Goal: Task Accomplishment & Management: Manage account settings

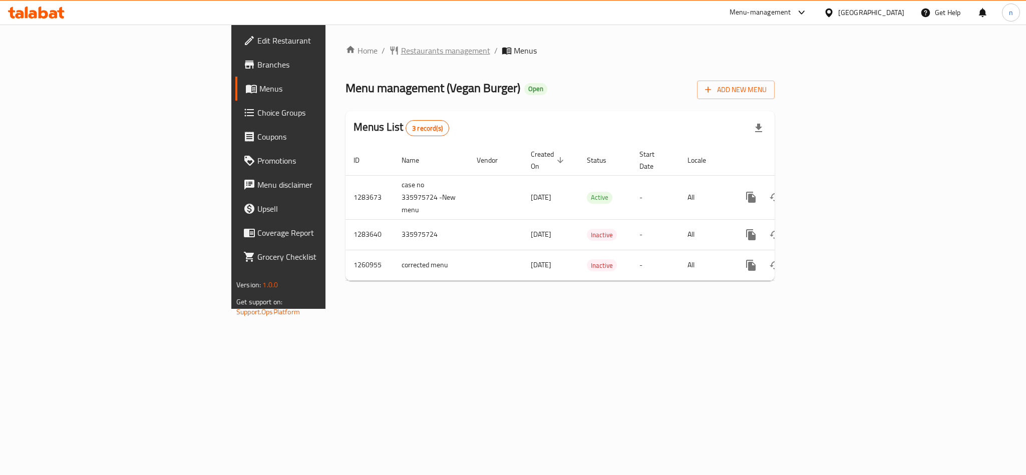
click at [401, 47] on span "Restaurants management" at bounding box center [445, 51] width 89 height 12
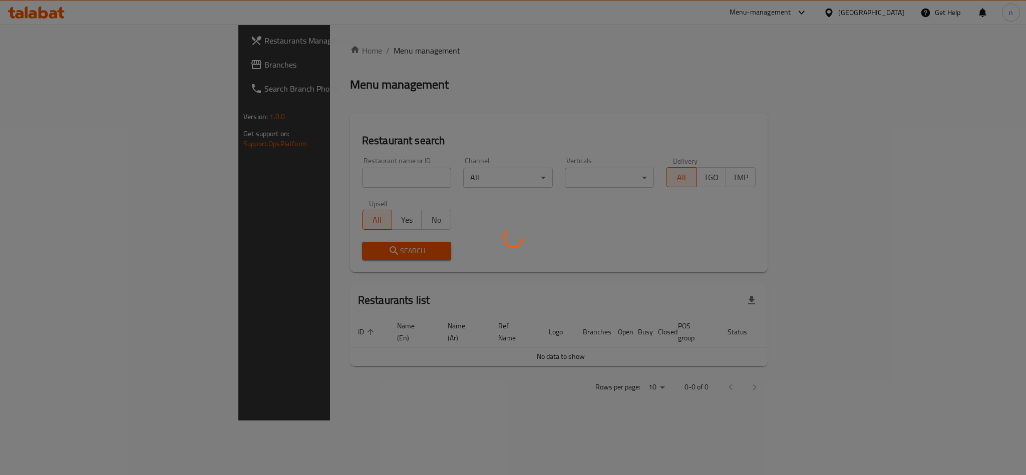
click at [269, 171] on div at bounding box center [513, 237] width 1026 height 475
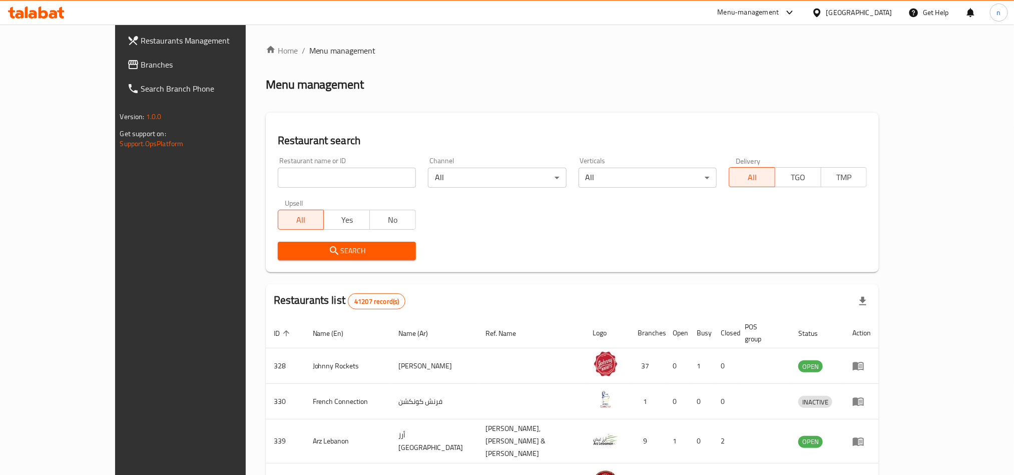
click at [278, 173] on input "search" at bounding box center [347, 178] width 138 height 20
paste input "684983"
type input "684983"
click button "Search" at bounding box center [347, 251] width 138 height 19
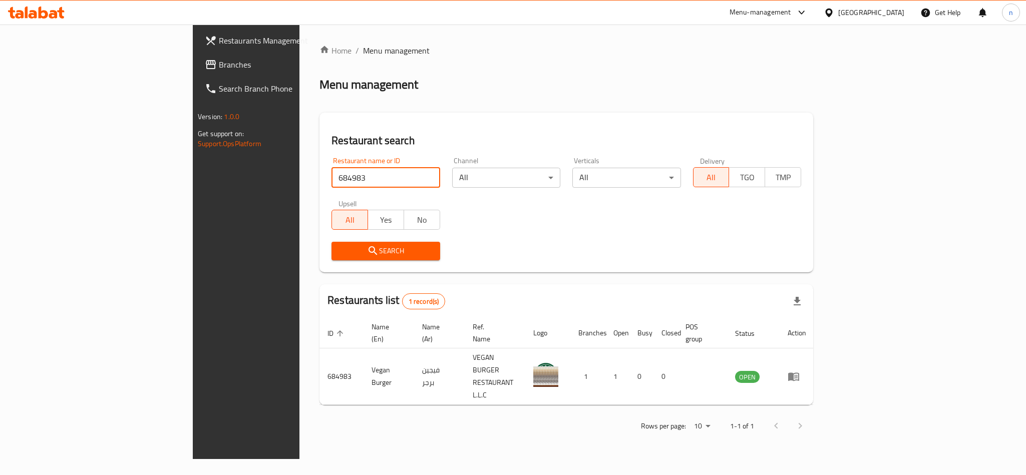
click at [219, 59] on span "Branches" at bounding box center [287, 65] width 137 height 12
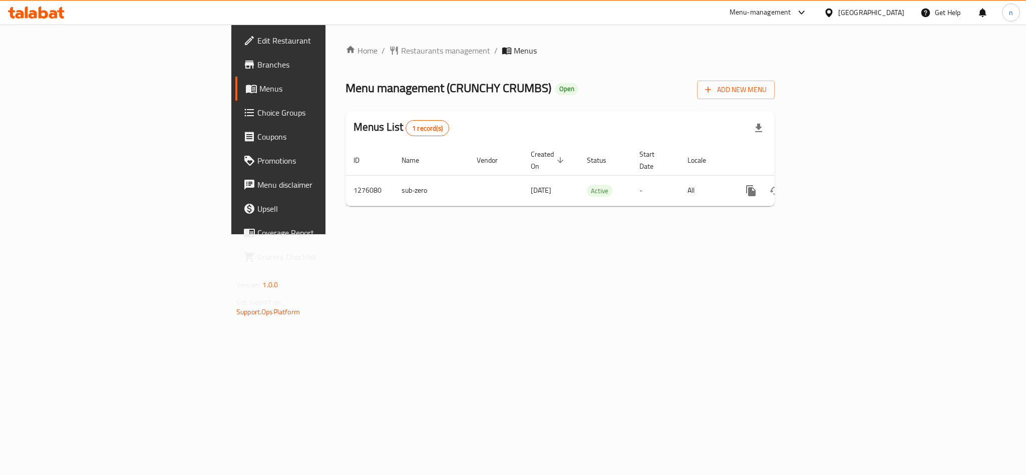
click at [257, 118] on span "Choice Groups" at bounding box center [325, 113] width 137 height 12
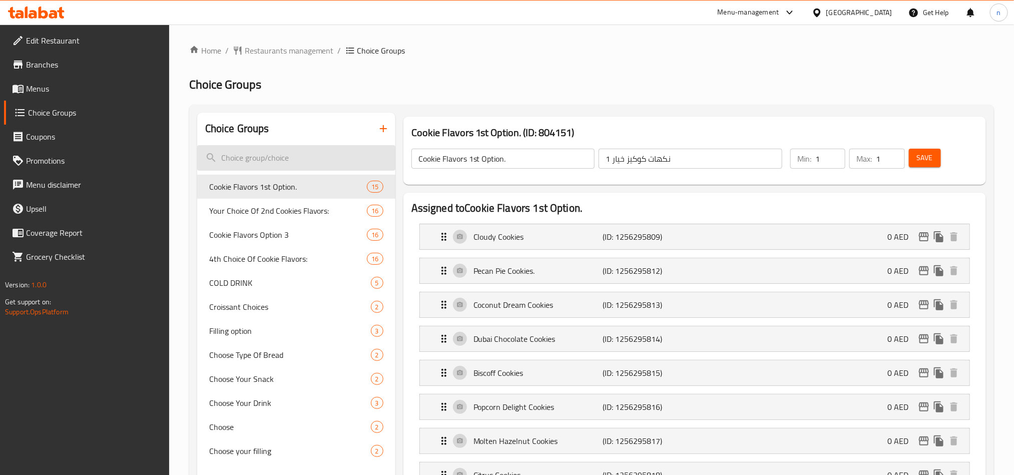
click at [266, 156] on input "search" at bounding box center [296, 158] width 198 height 26
paste input "option"
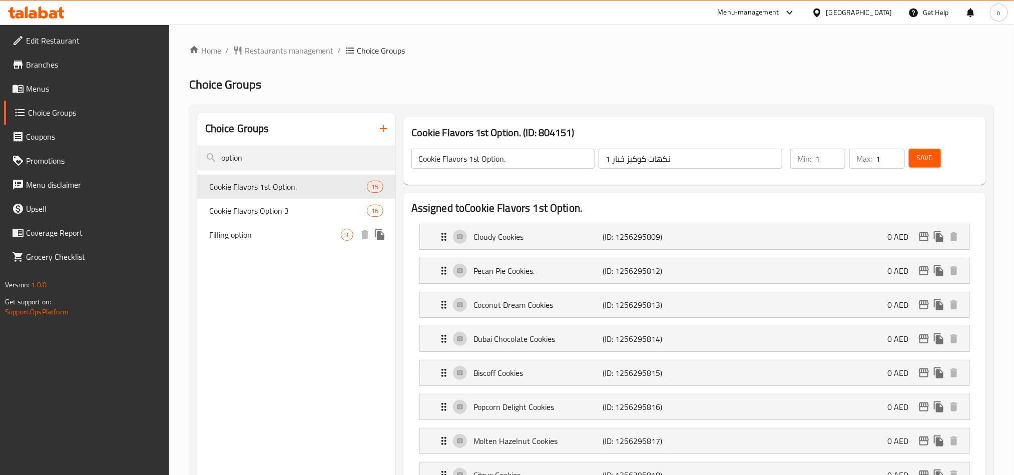
type input "option"
click at [257, 239] on span "Filling option" at bounding box center [275, 235] width 132 height 12
type input "Filling option"
type input "خيار تعبئة"
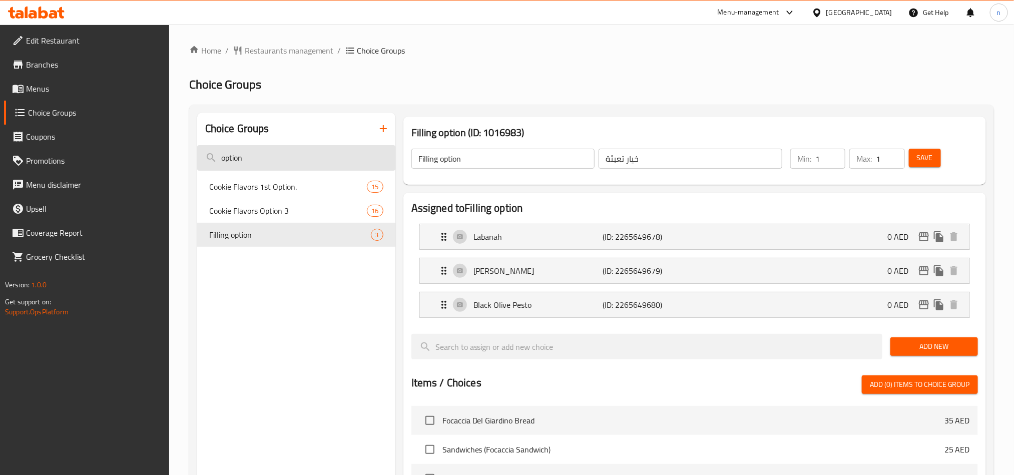
drag, startPoint x: 248, startPoint y: 158, endPoint x: 213, endPoint y: 163, distance: 34.8
click at [213, 163] on input "option" at bounding box center [296, 158] width 198 height 26
paste input "type of bread"
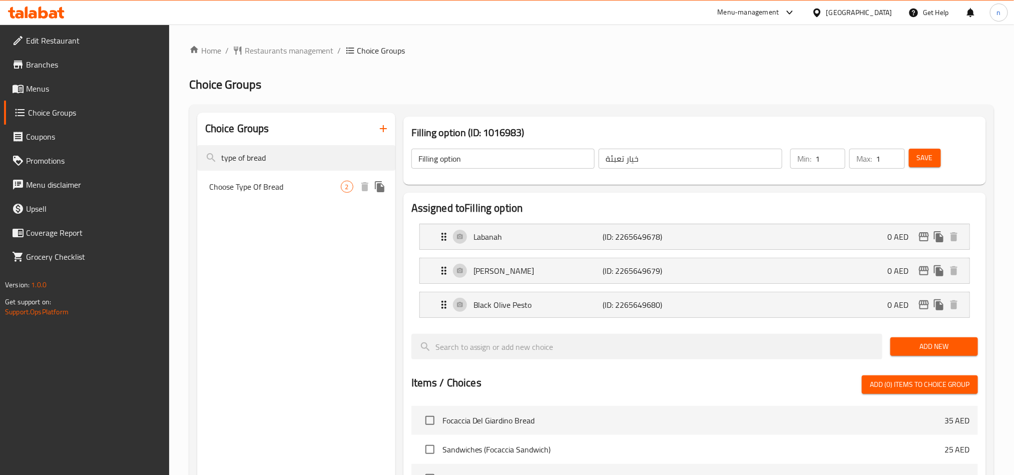
type input "type of bread"
click at [326, 194] on div "Choose Type Of Bread 2" at bounding box center [296, 187] width 198 height 24
type input "Choose Type Of Bread"
type input "اختر نوع الخبز"
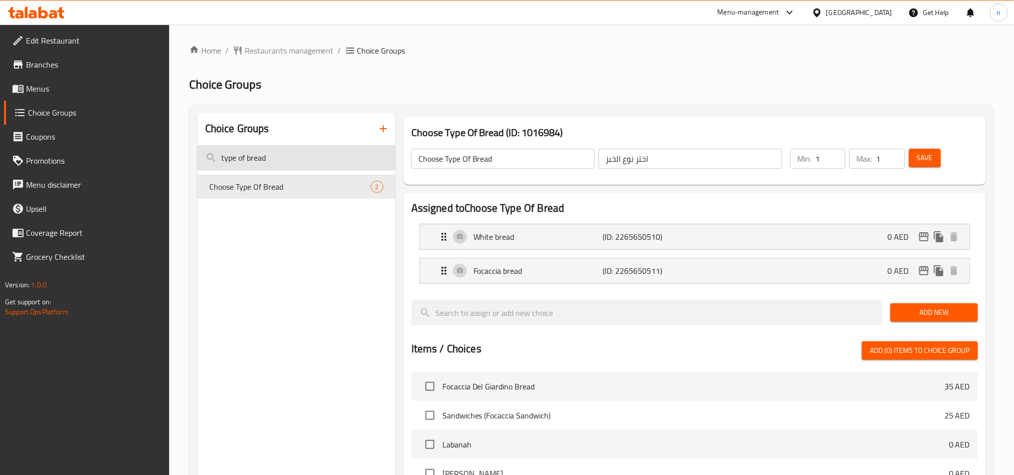
drag, startPoint x: 272, startPoint y: 159, endPoint x: 208, endPoint y: 155, distance: 64.7
click at [208, 155] on input "type of bread" at bounding box center [296, 158] width 198 height 26
paste input "snack"
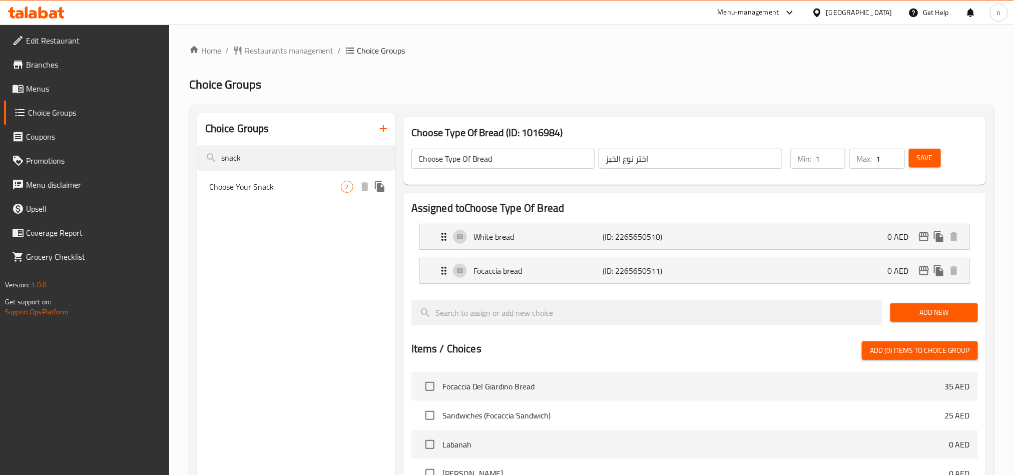
type input "snack"
click at [263, 188] on span "Choose Your Snack" at bounding box center [275, 187] width 132 height 12
type input "Choose Your Snack"
type input "اختر السناك"
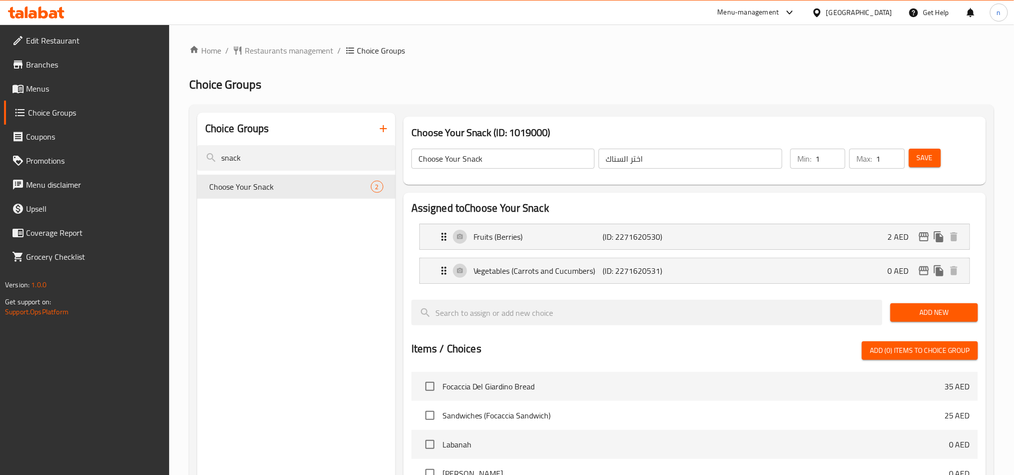
paste input "drin"
drag, startPoint x: 307, startPoint y: 158, endPoint x: 128, endPoint y: 152, distance: 178.9
click at [128, 152] on div "Edit Restaurant Branches Menus Choice Groups Coupons Promotions Menu disclaimer…" at bounding box center [507, 394] width 1014 height 738
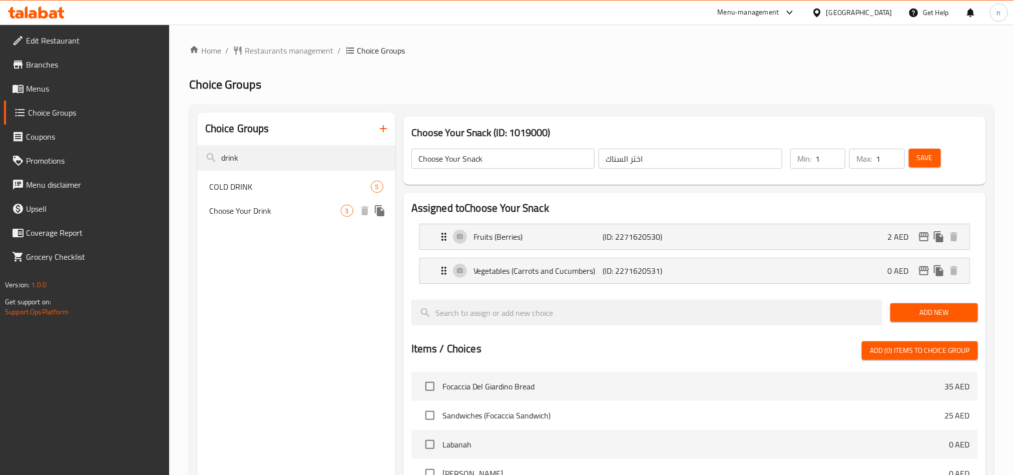
type input "drink"
click at [231, 200] on div "Choose Your Drink 3" at bounding box center [296, 211] width 198 height 24
type input "Choose Your Drink"
type input "اختر مشروبك"
type input "0"
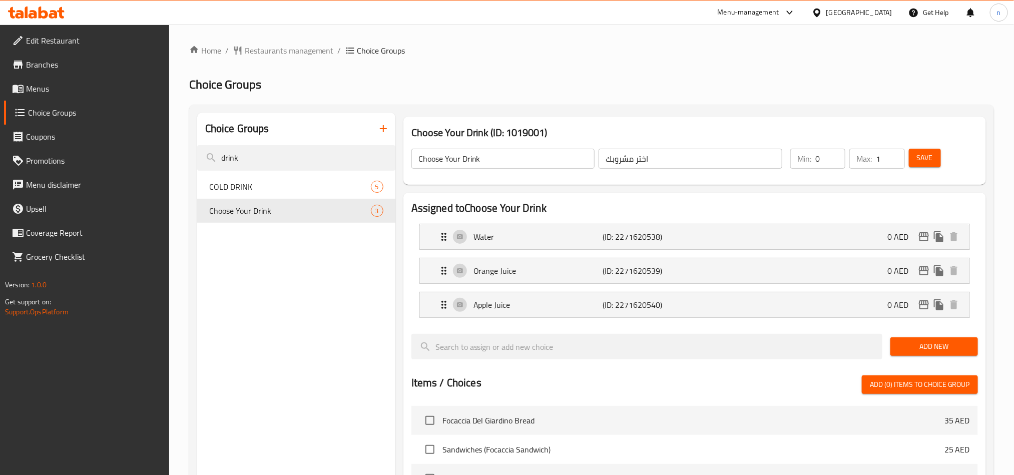
drag, startPoint x: 269, startPoint y: 152, endPoint x: 161, endPoint y: 157, distance: 108.2
click at [161, 157] on div "Edit Restaurant Branches Menus Choice Groups Coupons Promotions Menu disclaimer…" at bounding box center [507, 411] width 1014 height 773
paste input "choose"
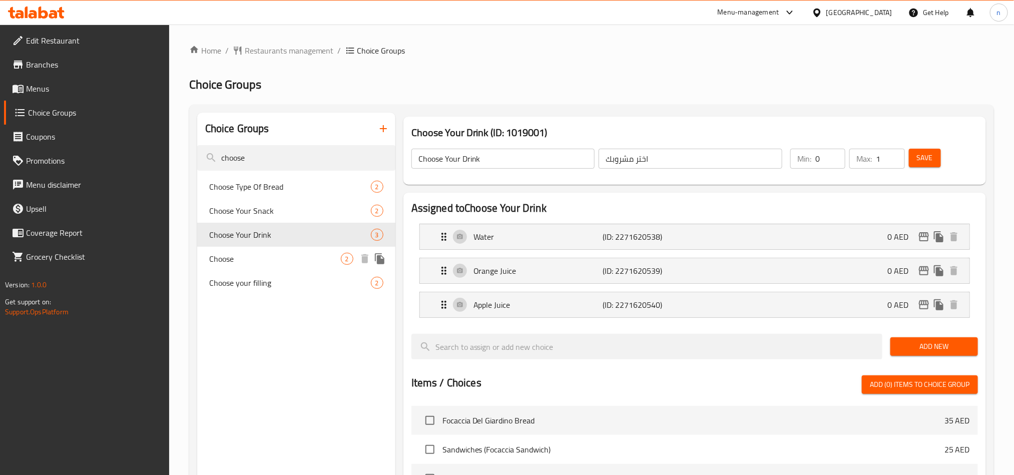
type input "choose"
click at [254, 258] on span "Choose" at bounding box center [275, 259] width 132 height 12
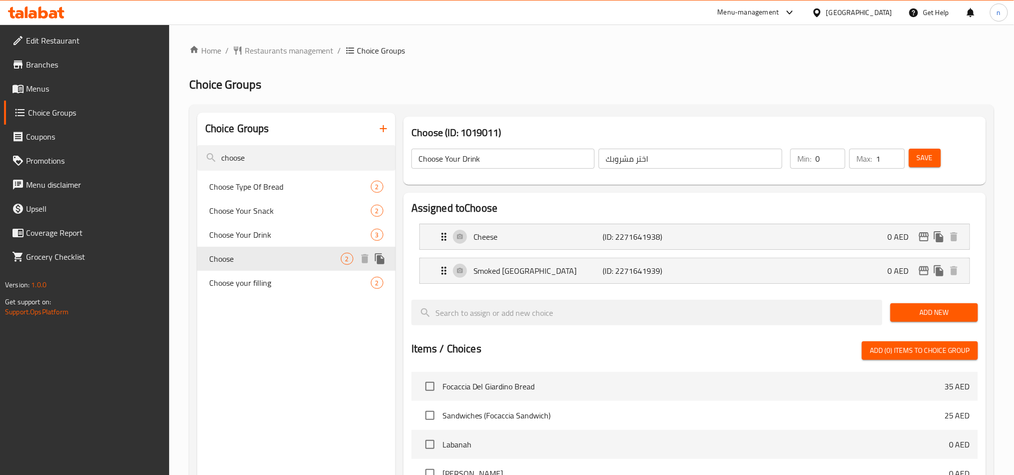
type input "Choose"
type input "اختيار"
type input "1"
click at [48, 15] on icon at bounding box center [36, 13] width 57 height 12
